Goal: Task Accomplishment & Management: Complete application form

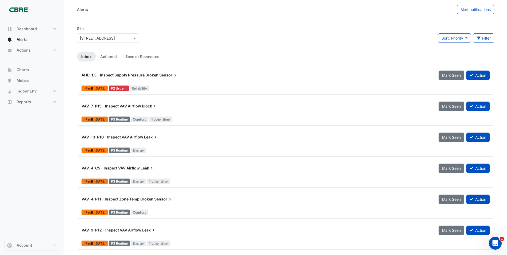
click at [131, 74] on span "AHU-1.3 - Inspect Supply Pressure Broken" at bounding box center [119, 75] width 77 height 5
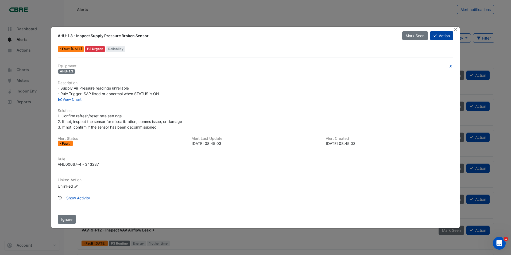
click at [440, 35] on button "Action" at bounding box center [441, 35] width 23 height 9
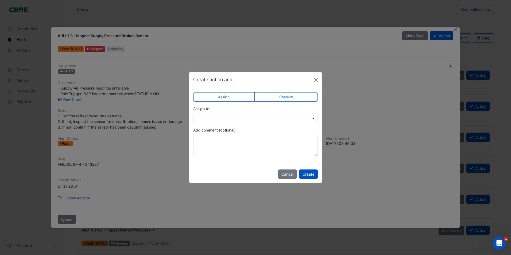
click at [313, 118] on span at bounding box center [314, 118] width 7 height 6
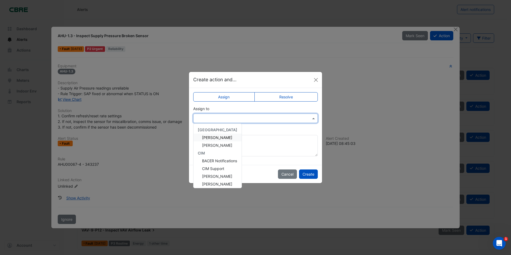
type input "*"
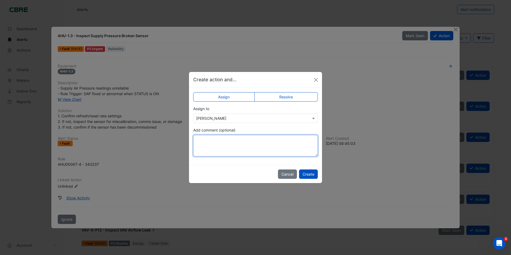
click at [212, 141] on textarea "Add comment (optional)" at bounding box center [255, 145] width 124 height 21
type textarea "**********"
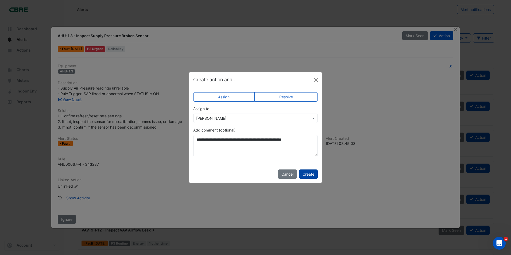
click at [313, 175] on button "Create" at bounding box center [308, 173] width 19 height 9
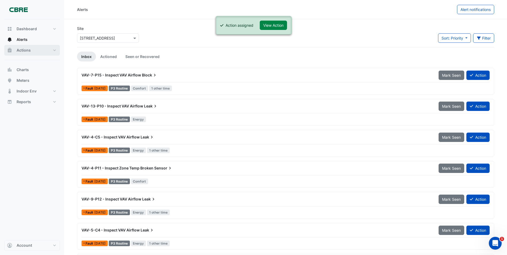
click at [23, 49] on span "Actions" at bounding box center [24, 50] width 14 height 5
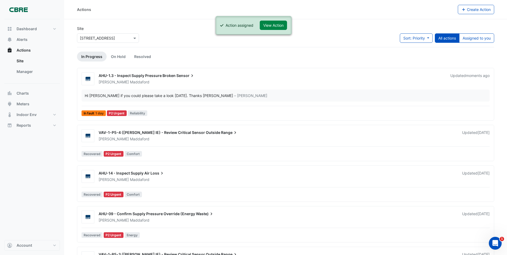
click at [144, 76] on span "AHU-1.3 - Inspect Supply Pressure Broken" at bounding box center [137, 75] width 77 height 5
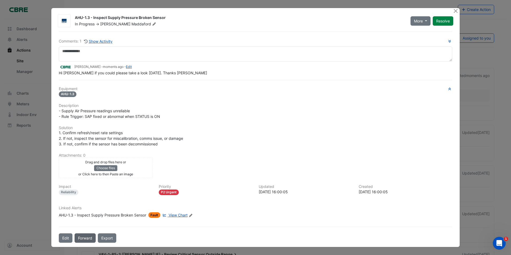
click at [84, 239] on button "Forward" at bounding box center [85, 237] width 21 height 9
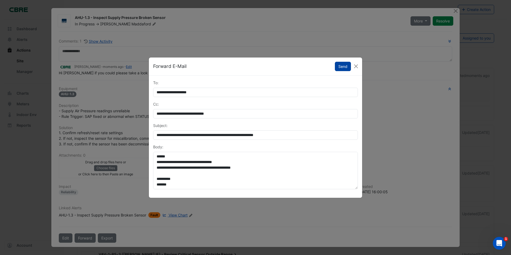
click at [345, 67] on button "Send" at bounding box center [343, 66] width 16 height 9
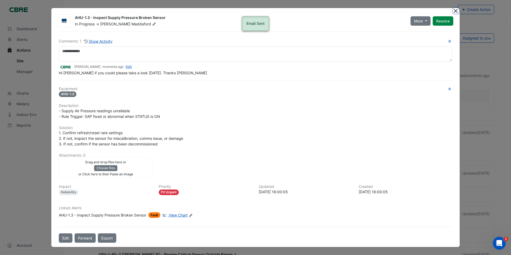
click at [455, 11] on button "Close" at bounding box center [456, 11] width 6 height 6
